Goal: Information Seeking & Learning: Learn about a topic

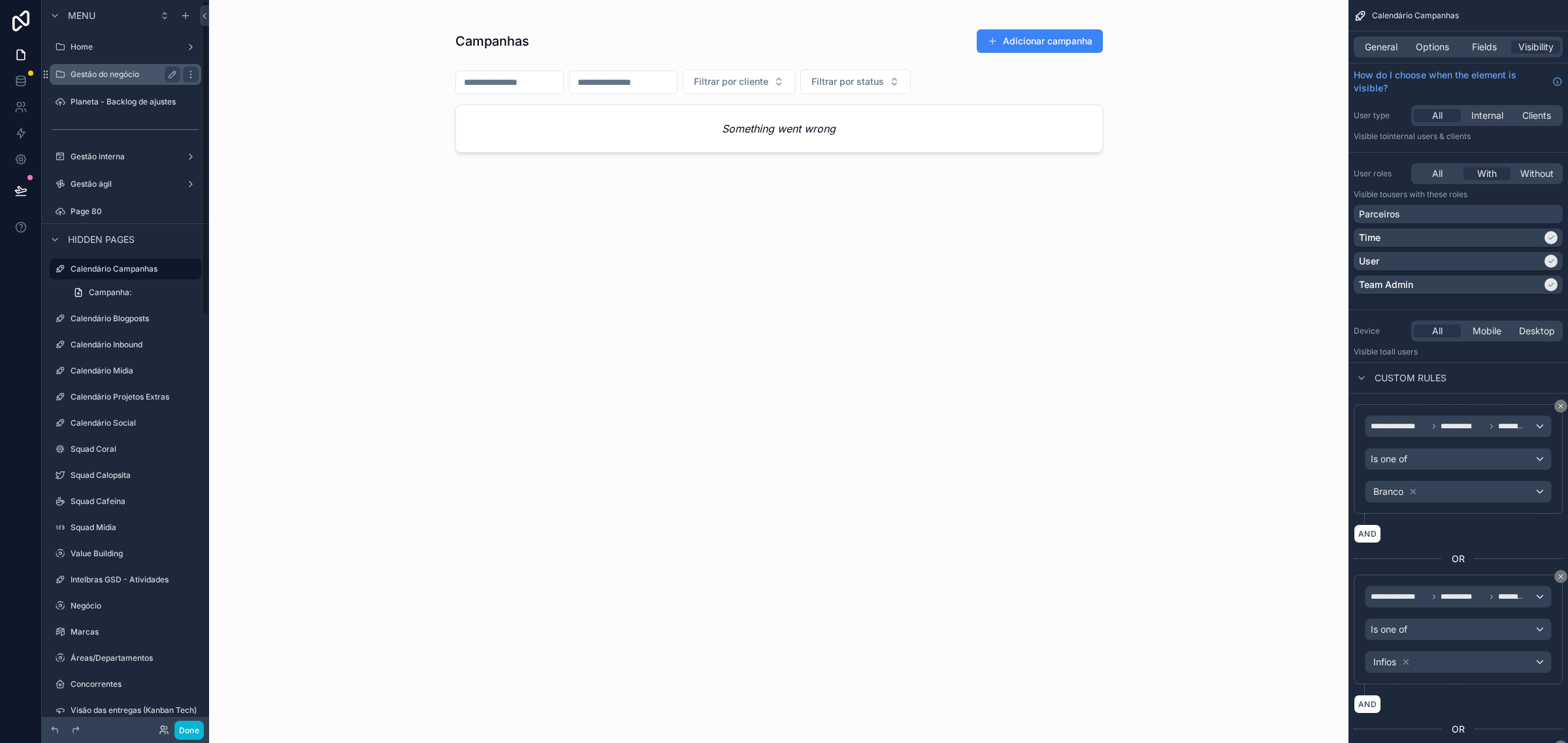
click at [103, 70] on label "Gestão do negócio" at bounding box center [123, 74] width 105 height 11
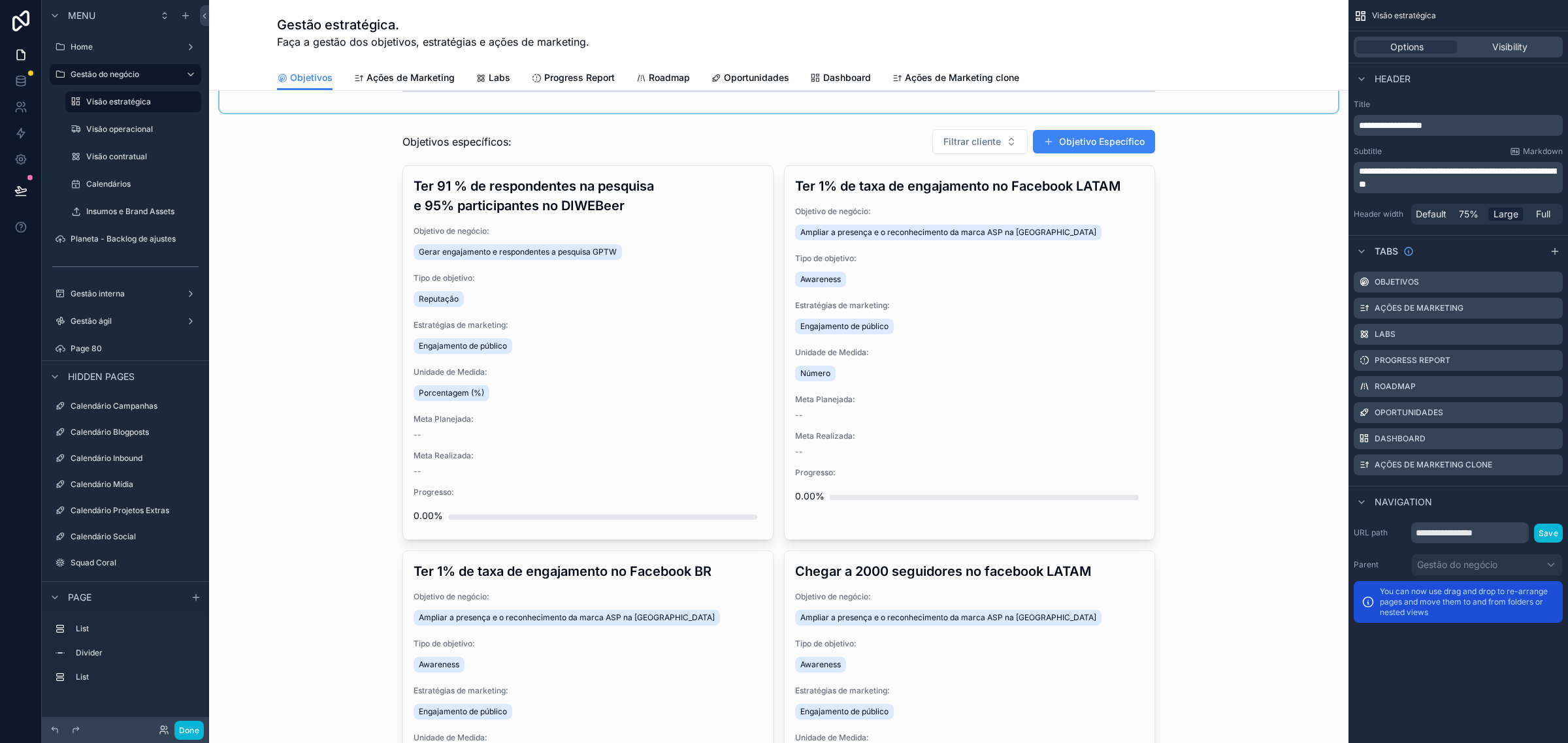
scroll to position [653, 0]
